Goal: Information Seeking & Learning: Learn about a topic

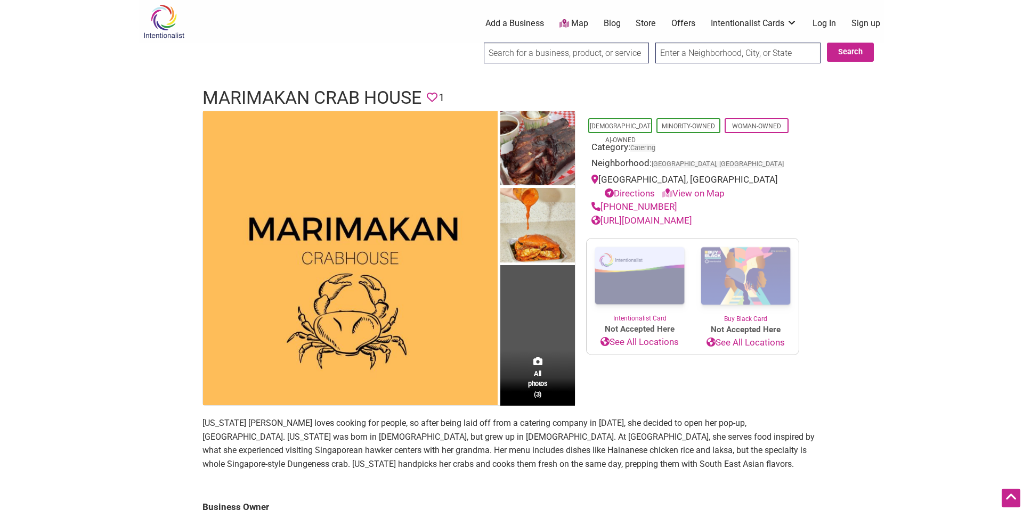
scroll to position [208, 0]
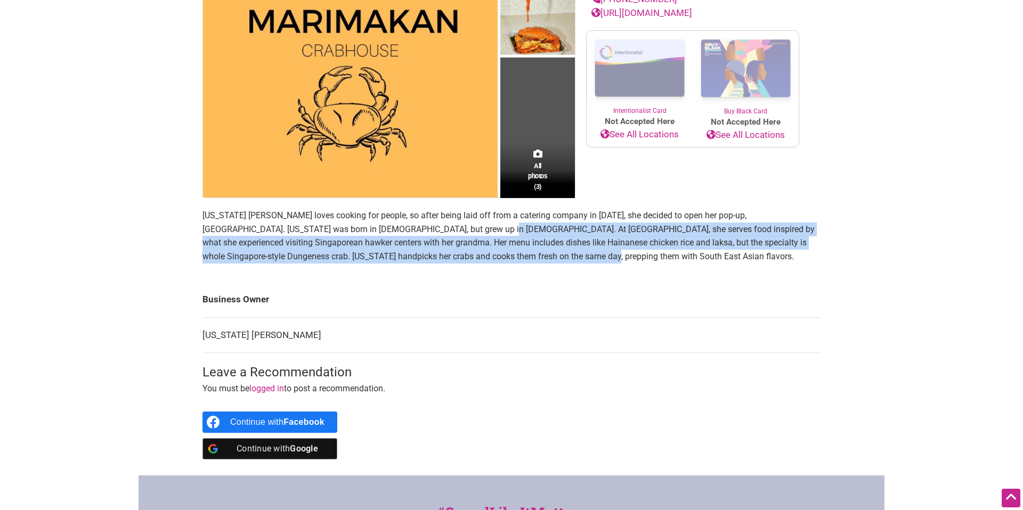
drag, startPoint x: 419, startPoint y: 226, endPoint x: 500, endPoint y: 254, distance: 85.7
click at [500, 254] on p "[US_STATE] [PERSON_NAME] loves cooking for people, so after being laid off from…" at bounding box center [511, 236] width 618 height 54
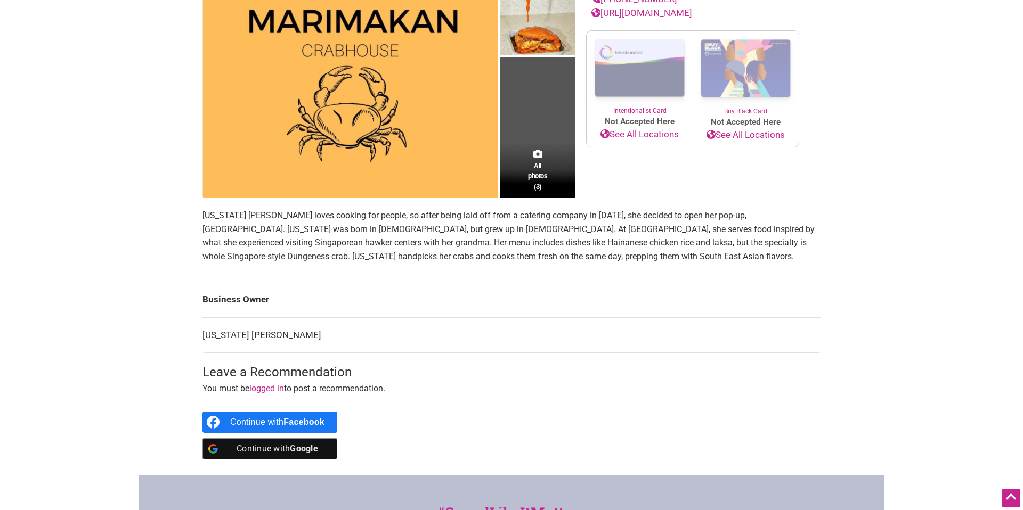
click at [551, 255] on p "[US_STATE] [PERSON_NAME] loves cooking for people, so after being laid off from…" at bounding box center [511, 236] width 618 height 54
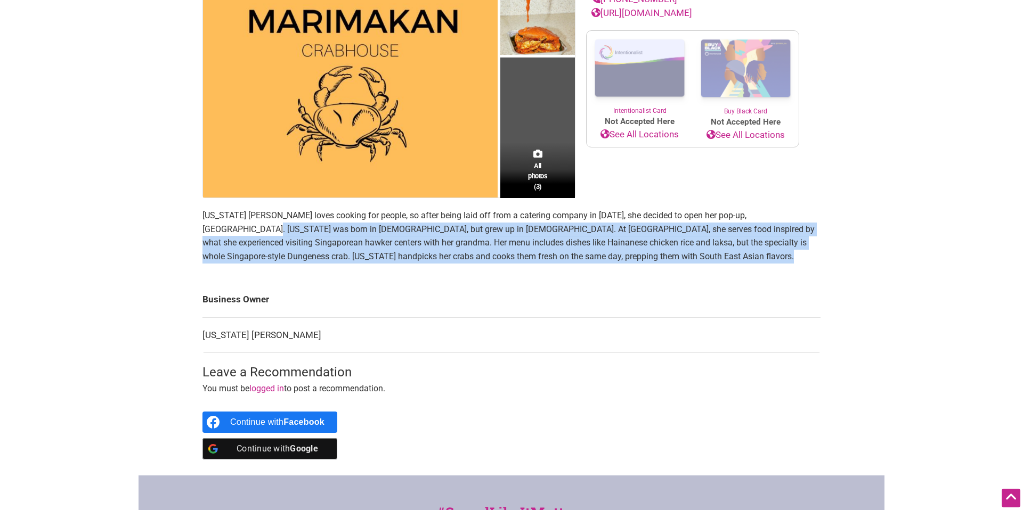
copy section "[US_STATE] was born in [DEMOGRAPHIC_DATA], but grew up in [DEMOGRAPHIC_DATA]. A…"
drag, startPoint x: 551, startPoint y: 256, endPoint x: 197, endPoint y: 234, distance: 355.4
click at [197, 234] on div "All photos (3) [DEMOGRAPHIC_DATA]-Owned Minority-Owned Woman-Owned Category: Ca…" at bounding box center [511, 189] width 639 height 573
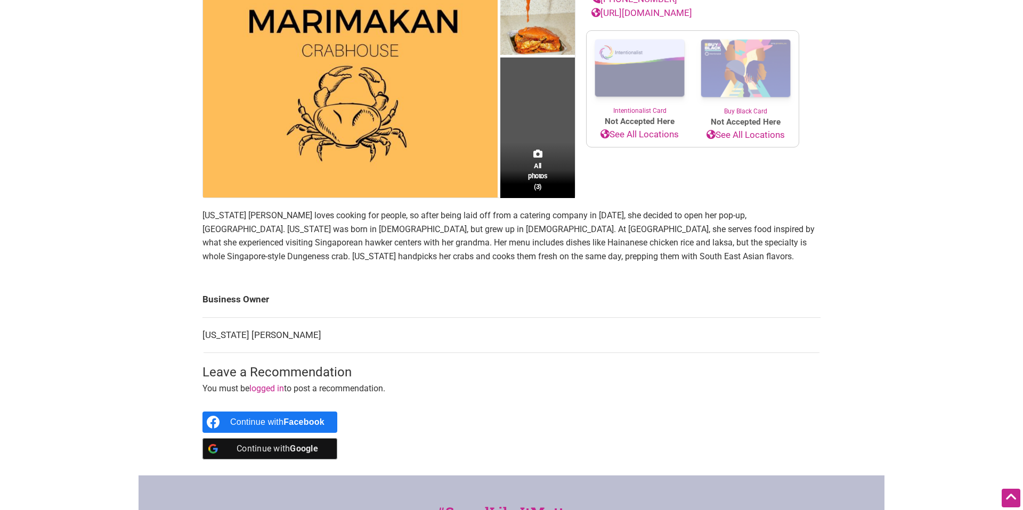
click at [584, 234] on p "[US_STATE] [PERSON_NAME] loves cooking for people, so after being laid off from…" at bounding box center [511, 236] width 618 height 54
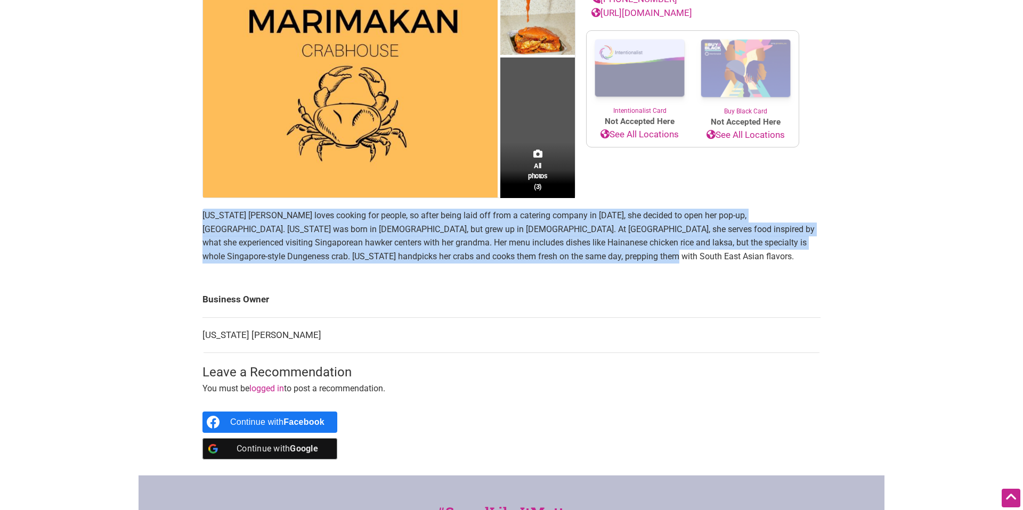
drag, startPoint x: 579, startPoint y: 267, endPoint x: 196, endPoint y: 209, distance: 387.2
click at [196, 209] on div "All photos (3) [DEMOGRAPHIC_DATA]-Owned Minority-Owned Woman-Owned Category: Ca…" at bounding box center [511, 189] width 639 height 573
copy p "[US_STATE] [PERSON_NAME] loves cooking for people, so after being laid off from…"
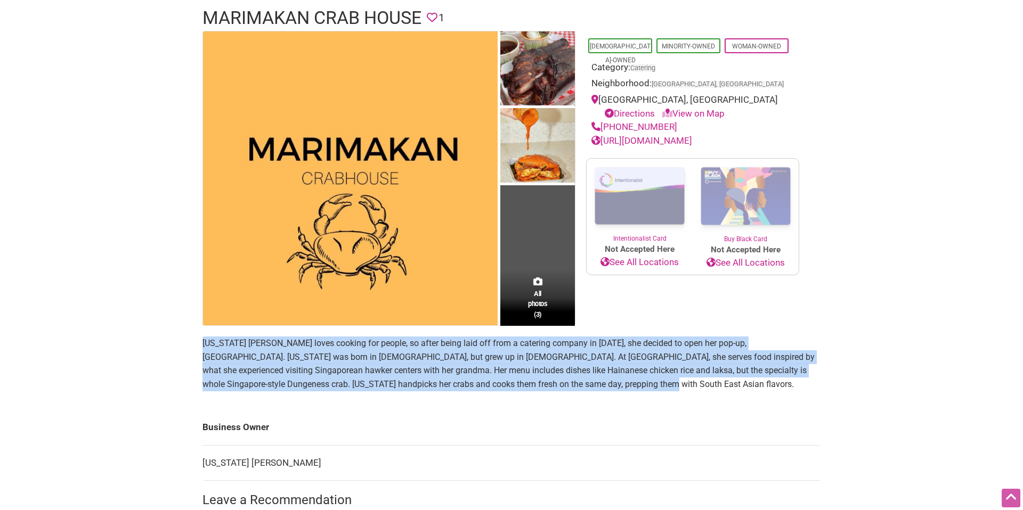
scroll to position [0, 0]
